Goal: Information Seeking & Learning: Check status

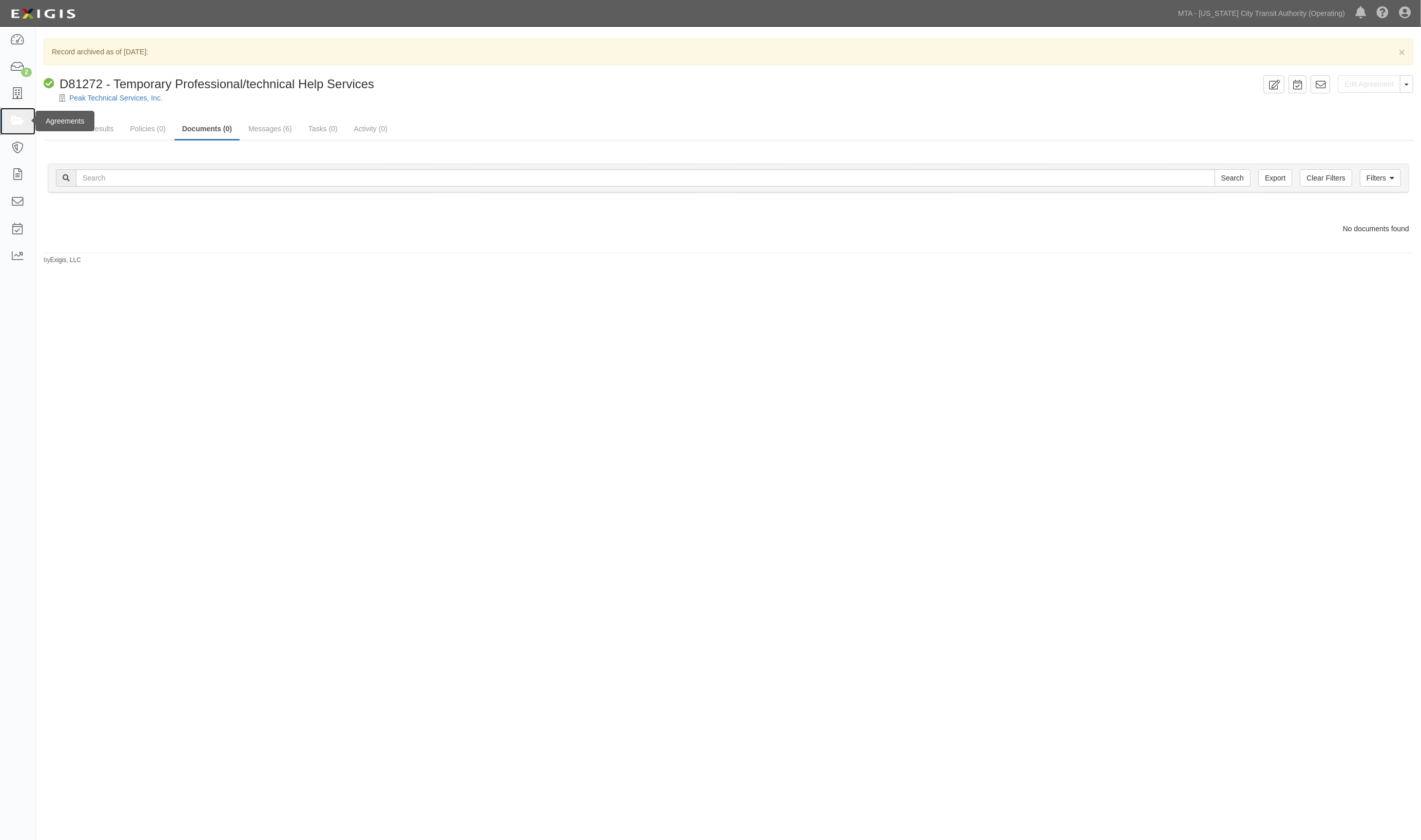
click at [12, 120] on icon at bounding box center [17, 121] width 14 height 12
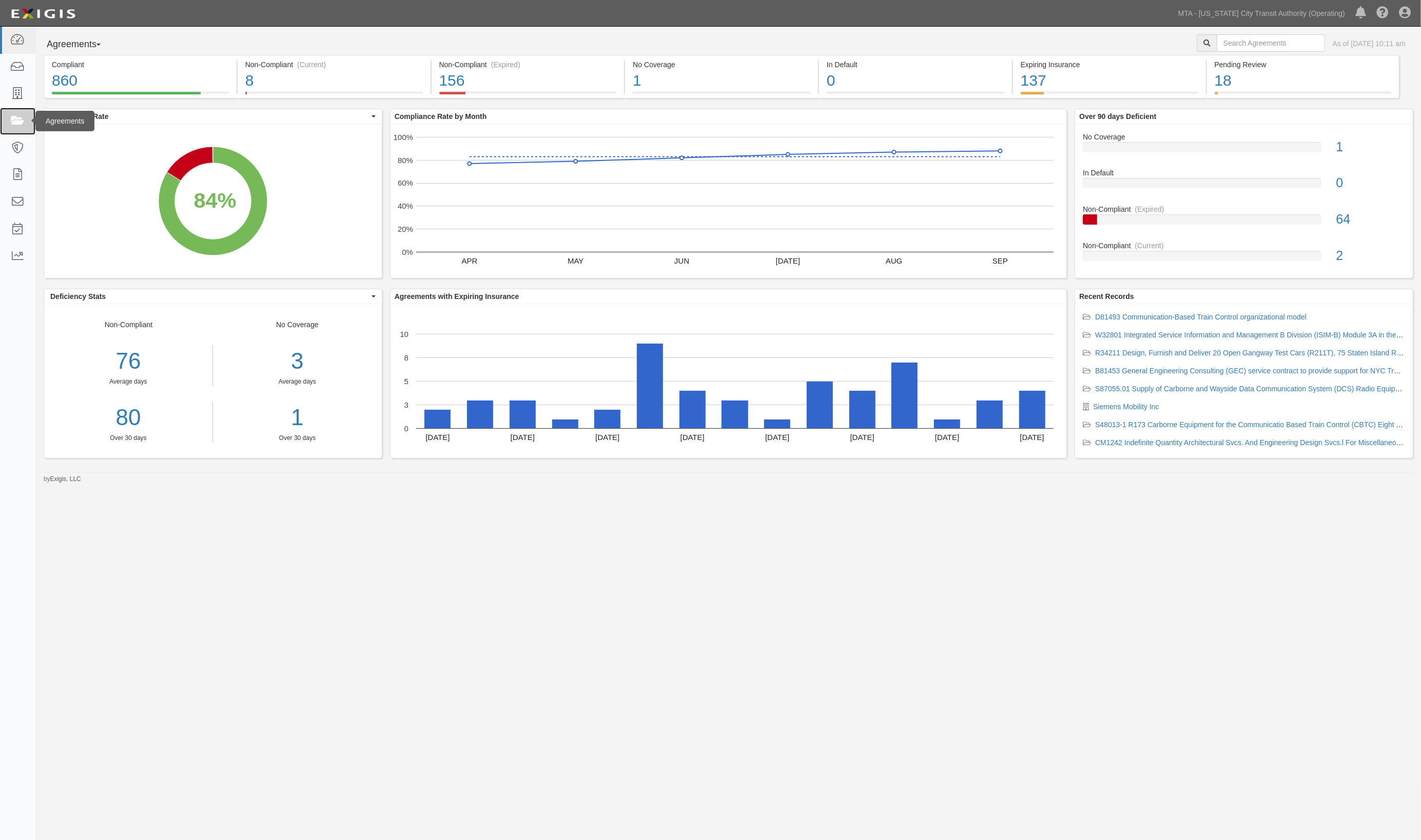
click at [17, 120] on icon at bounding box center [17, 121] width 14 height 12
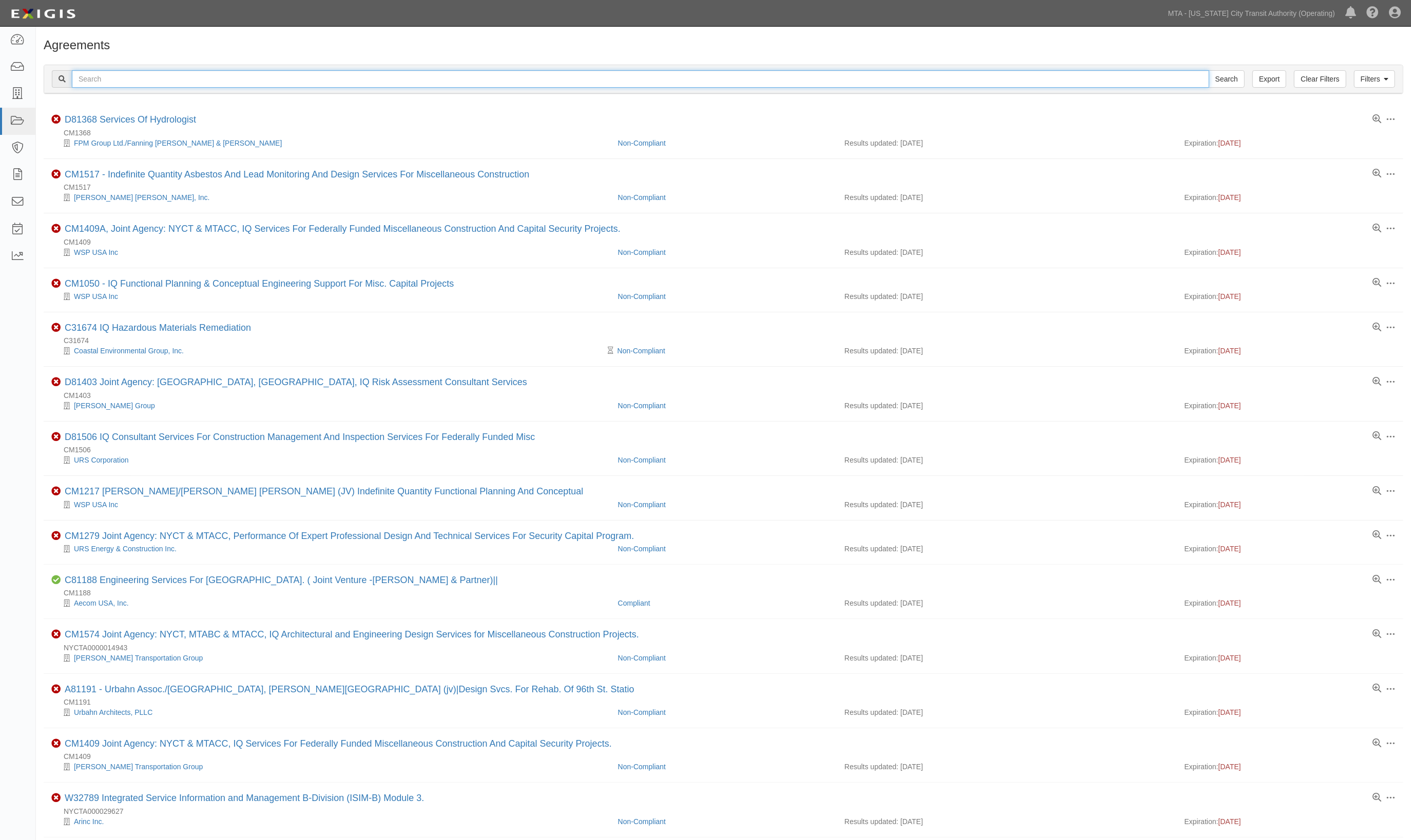
click at [169, 81] on input "text" at bounding box center [640, 79] width 1137 height 17
type input "32478"
click at [1208, 71] on input "Search" at bounding box center [1226, 79] width 36 height 17
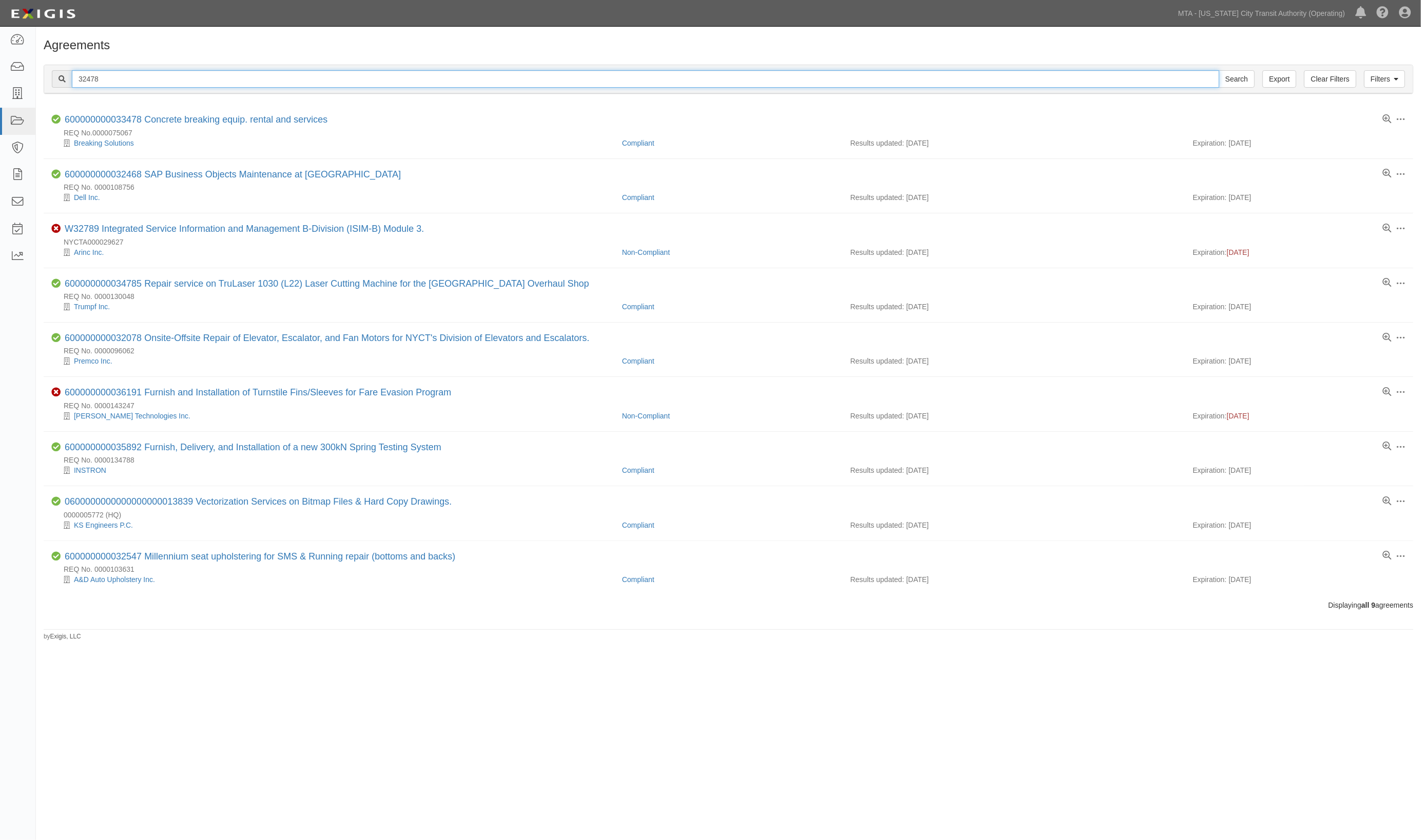
click at [77, 78] on input "32478" at bounding box center [646, 79] width 1148 height 17
type input "s32478"
click at [1219, 71] on input "Search" at bounding box center [1237, 79] width 36 height 17
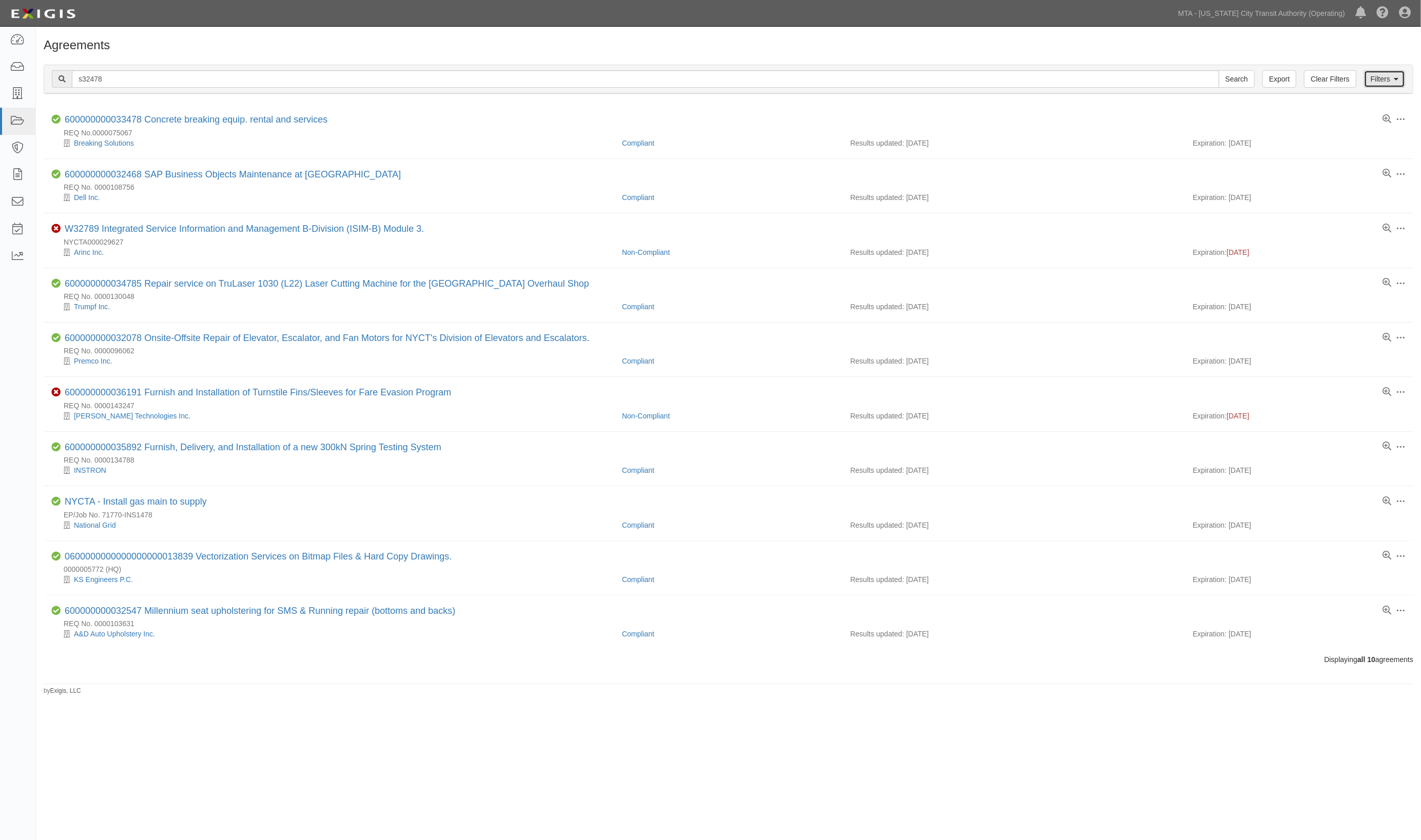
drag, startPoint x: 1388, startPoint y: 76, endPoint x: 1368, endPoint y: 72, distance: 20.4
click at [1388, 77] on link "Filters" at bounding box center [1384, 79] width 41 height 17
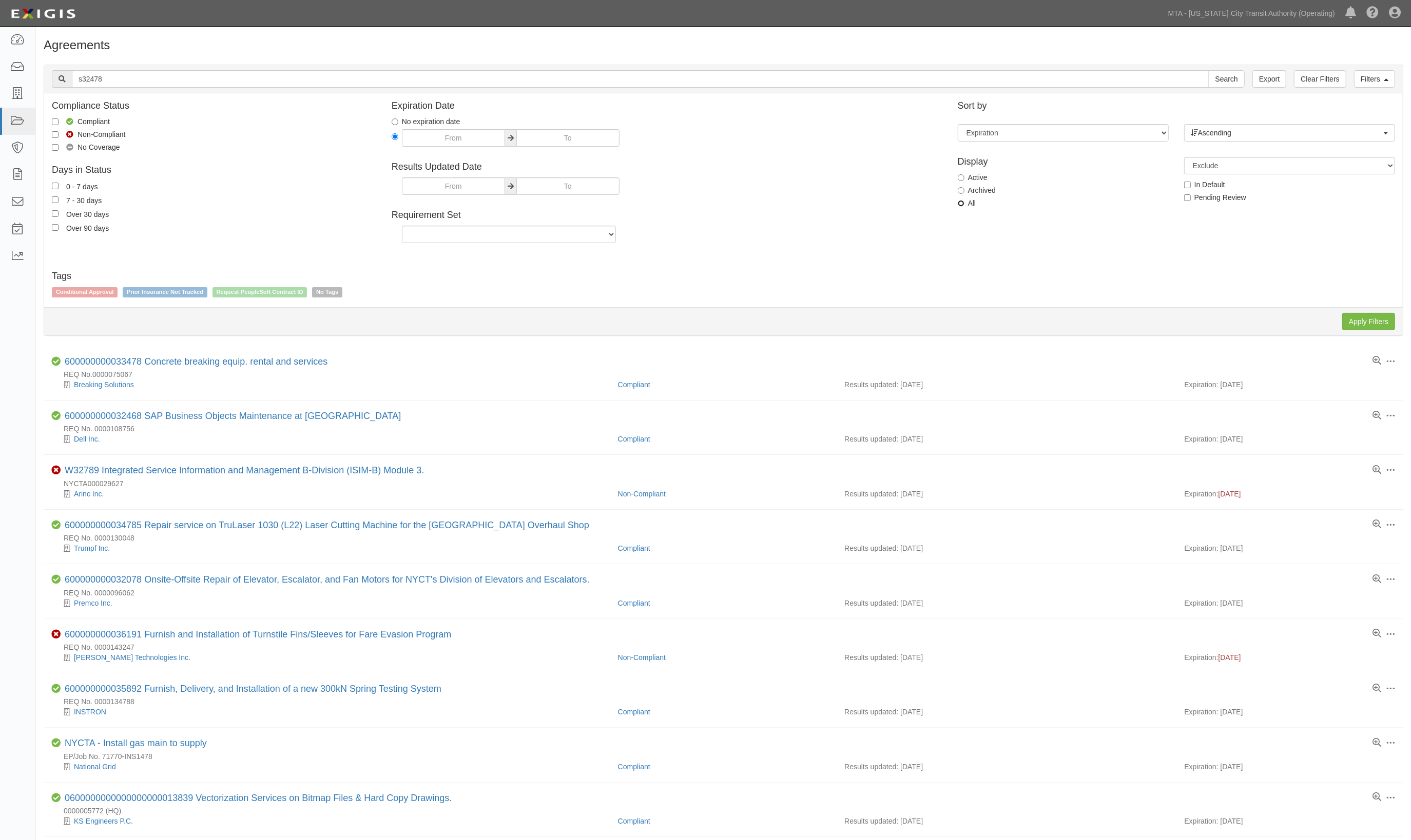
click at [963, 206] on input "All" at bounding box center [961, 203] width 7 height 7
radio input "true"
click at [1348, 323] on input "Apply Filters" at bounding box center [1369, 321] width 53 height 17
